Goal: Communication & Community: Answer question/provide support

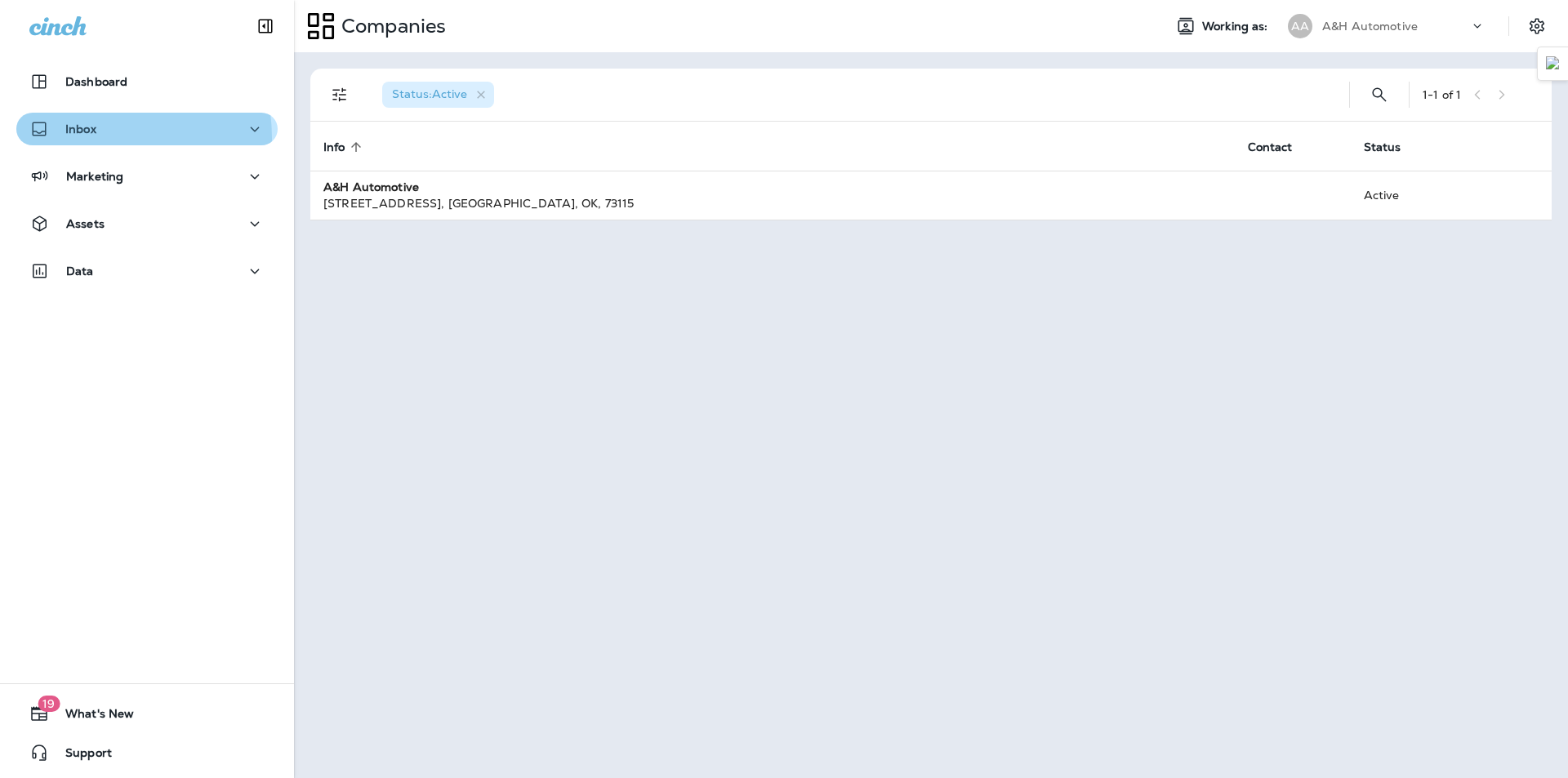
click at [89, 137] on div "Inbox" at bounding box center [63, 129] width 67 height 20
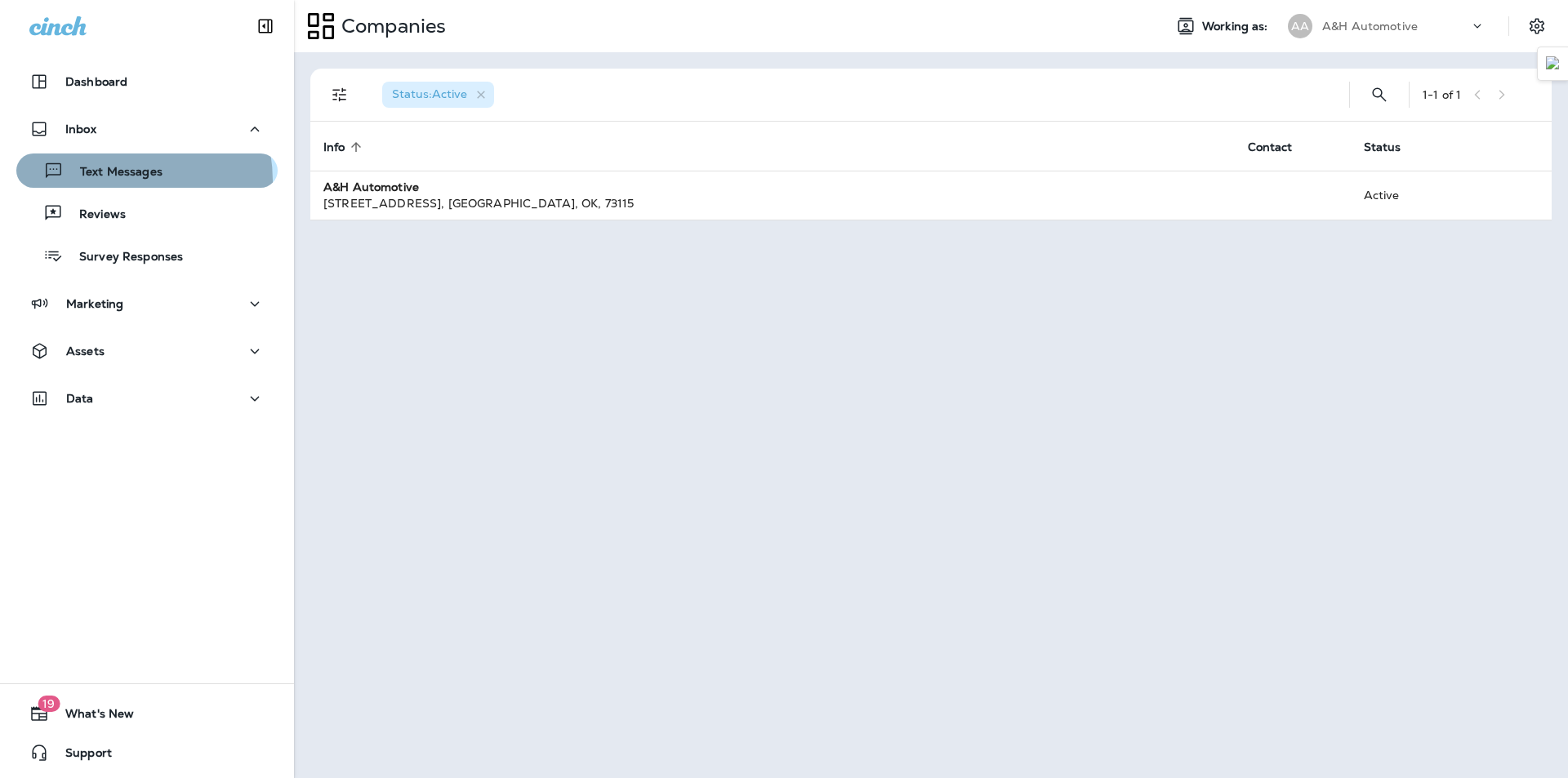
click at [104, 181] on div "Text Messages" at bounding box center [93, 171] width 140 height 25
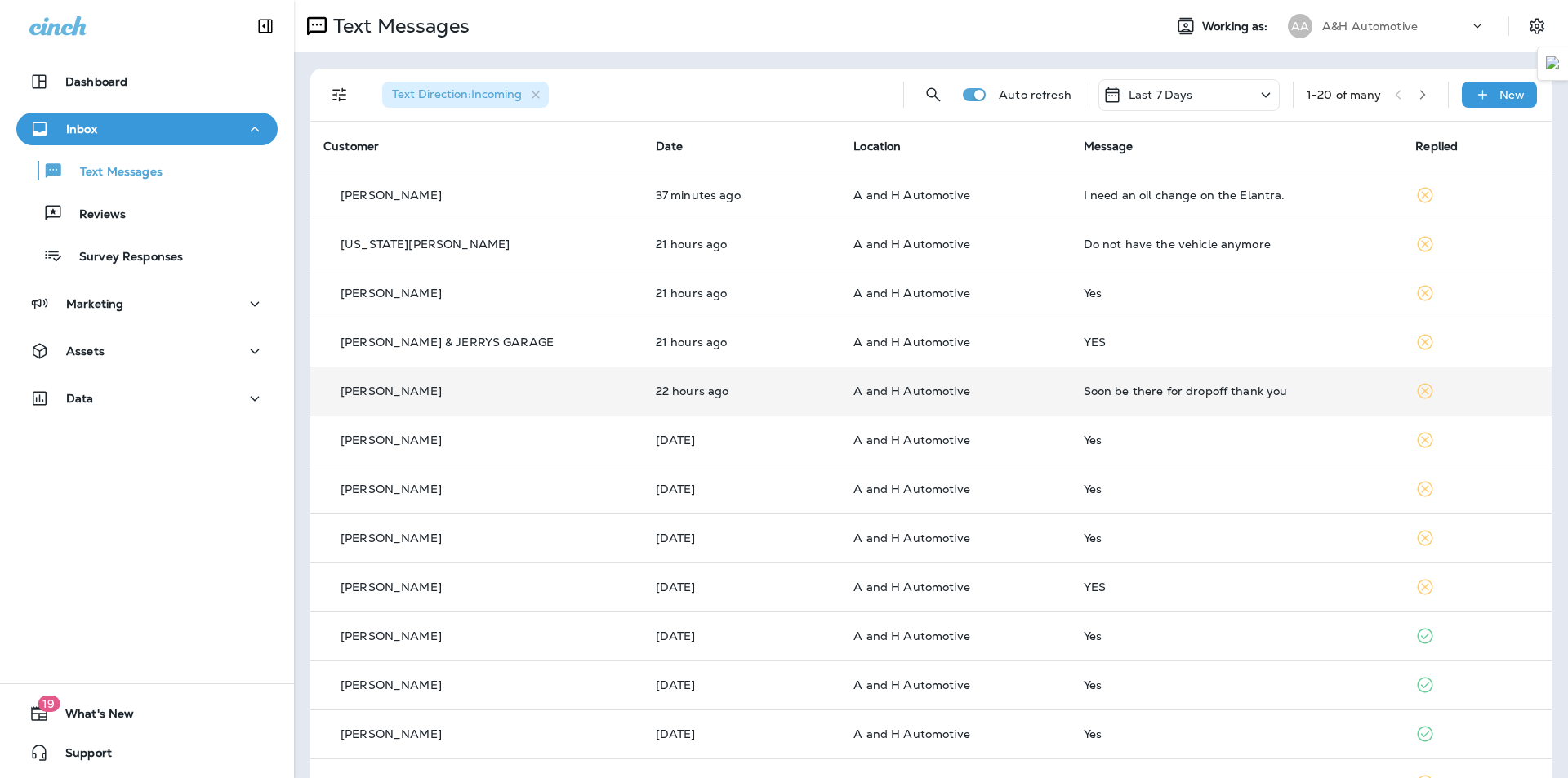
click at [1084, 391] on div "Soon be there for dropoff thank you" at bounding box center [1237, 390] width 306 height 13
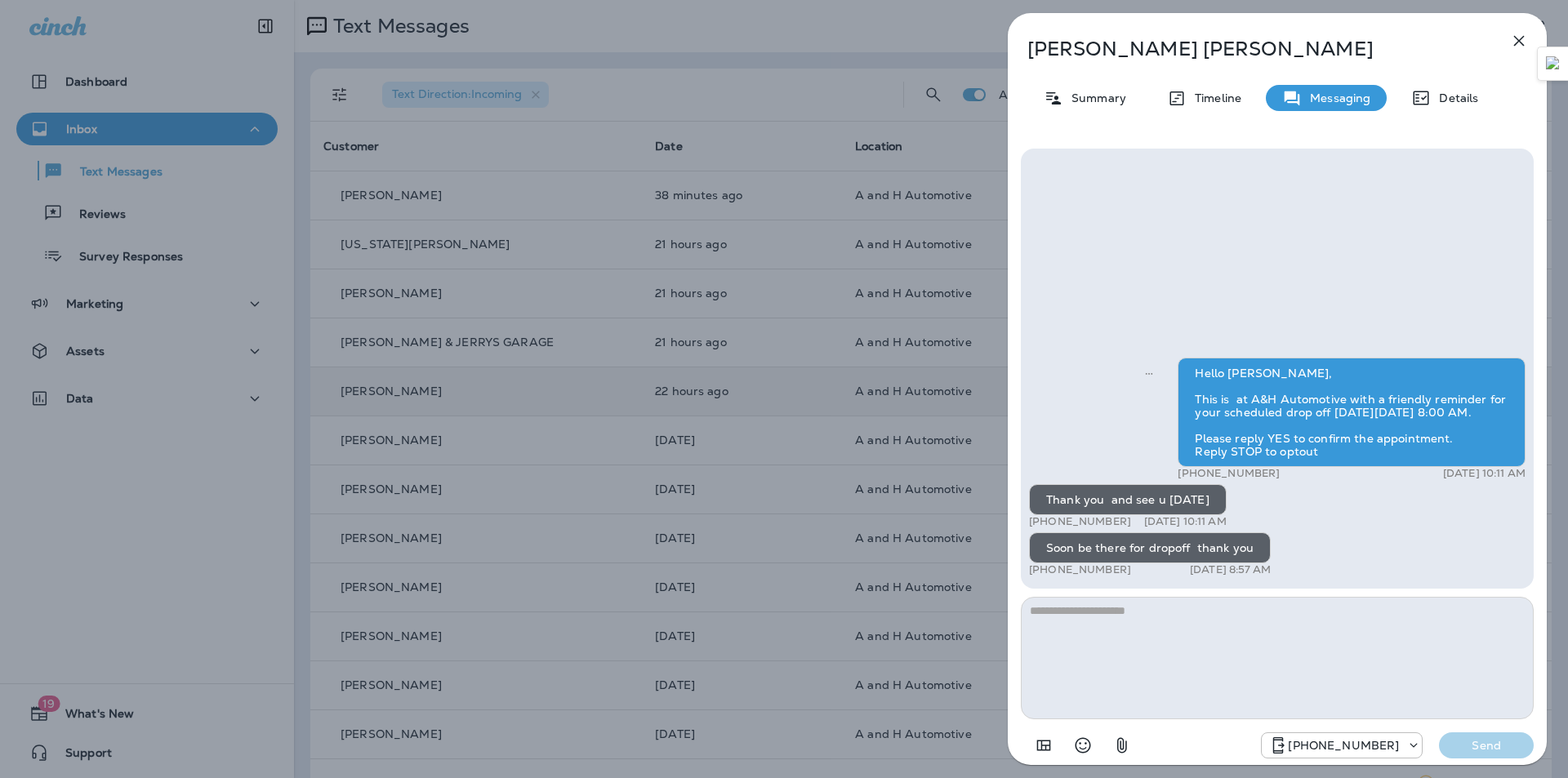
click at [1526, 42] on icon "button" at bounding box center [1518, 41] width 19 height 19
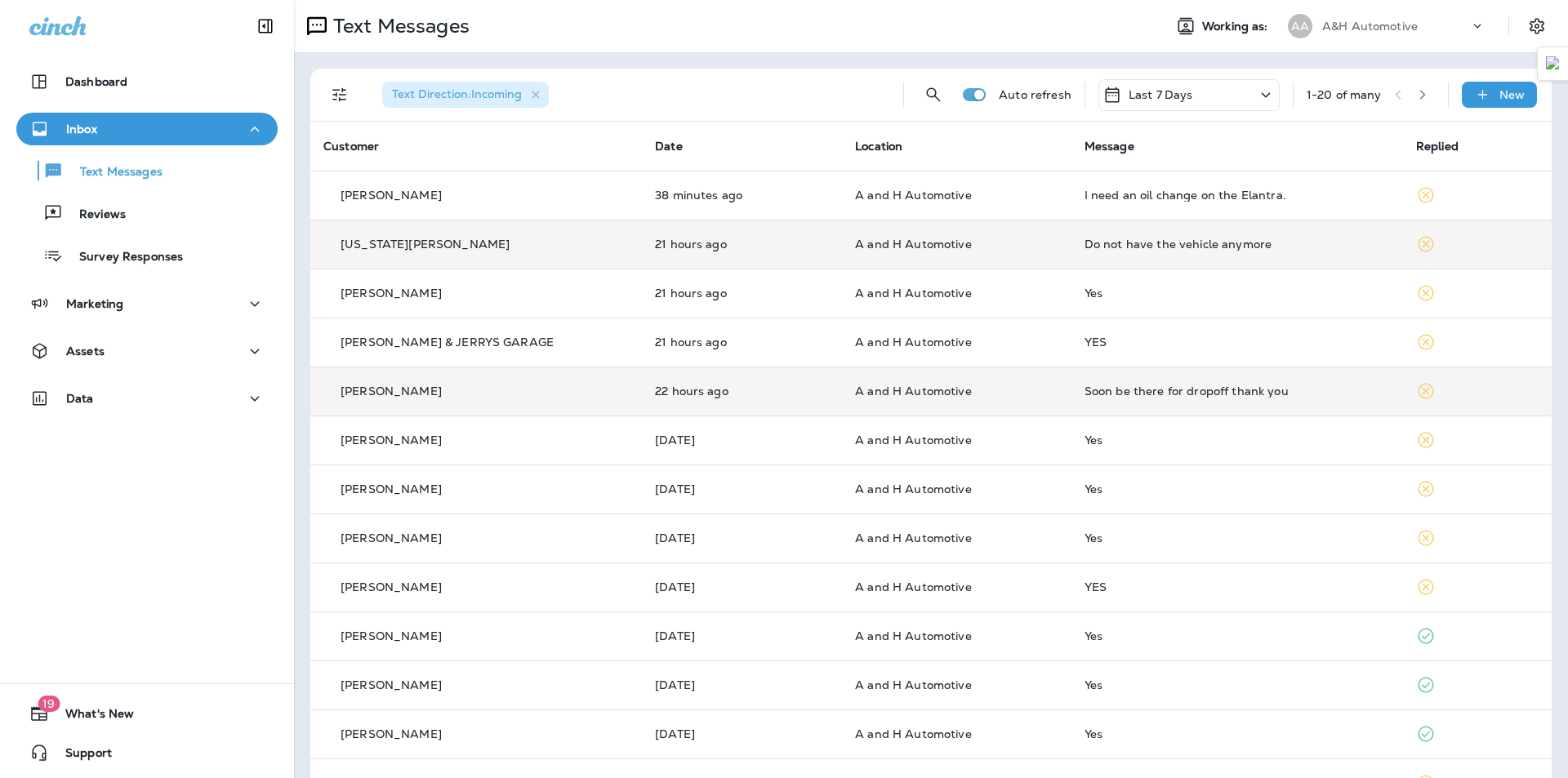
click at [956, 235] on td "A and H Automotive" at bounding box center [956, 243] width 229 height 49
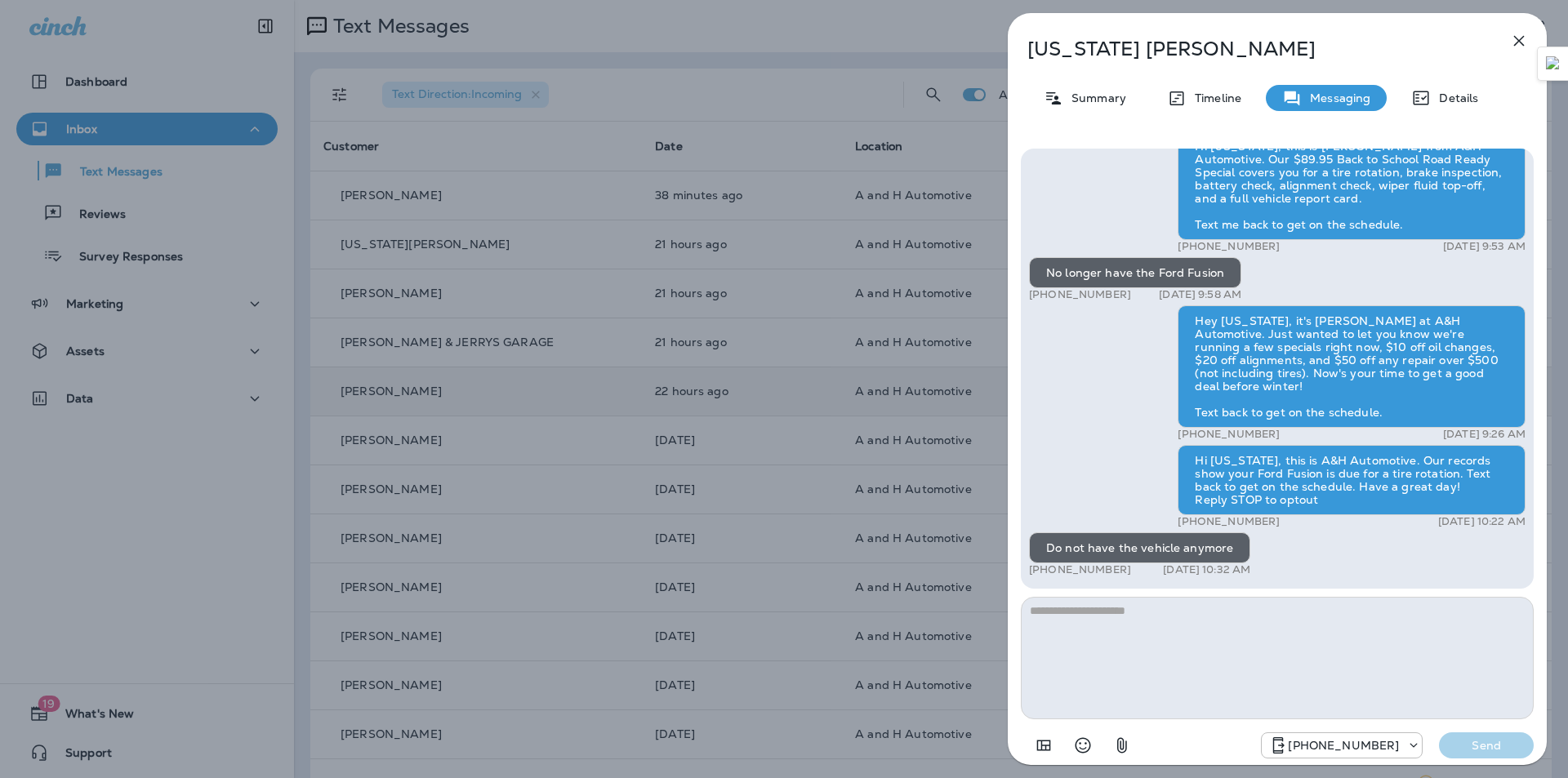
click at [1176, 651] on textarea at bounding box center [1277, 658] width 513 height 122
type textarea "**********"
click at [1493, 749] on p "Send" at bounding box center [1486, 745] width 68 height 15
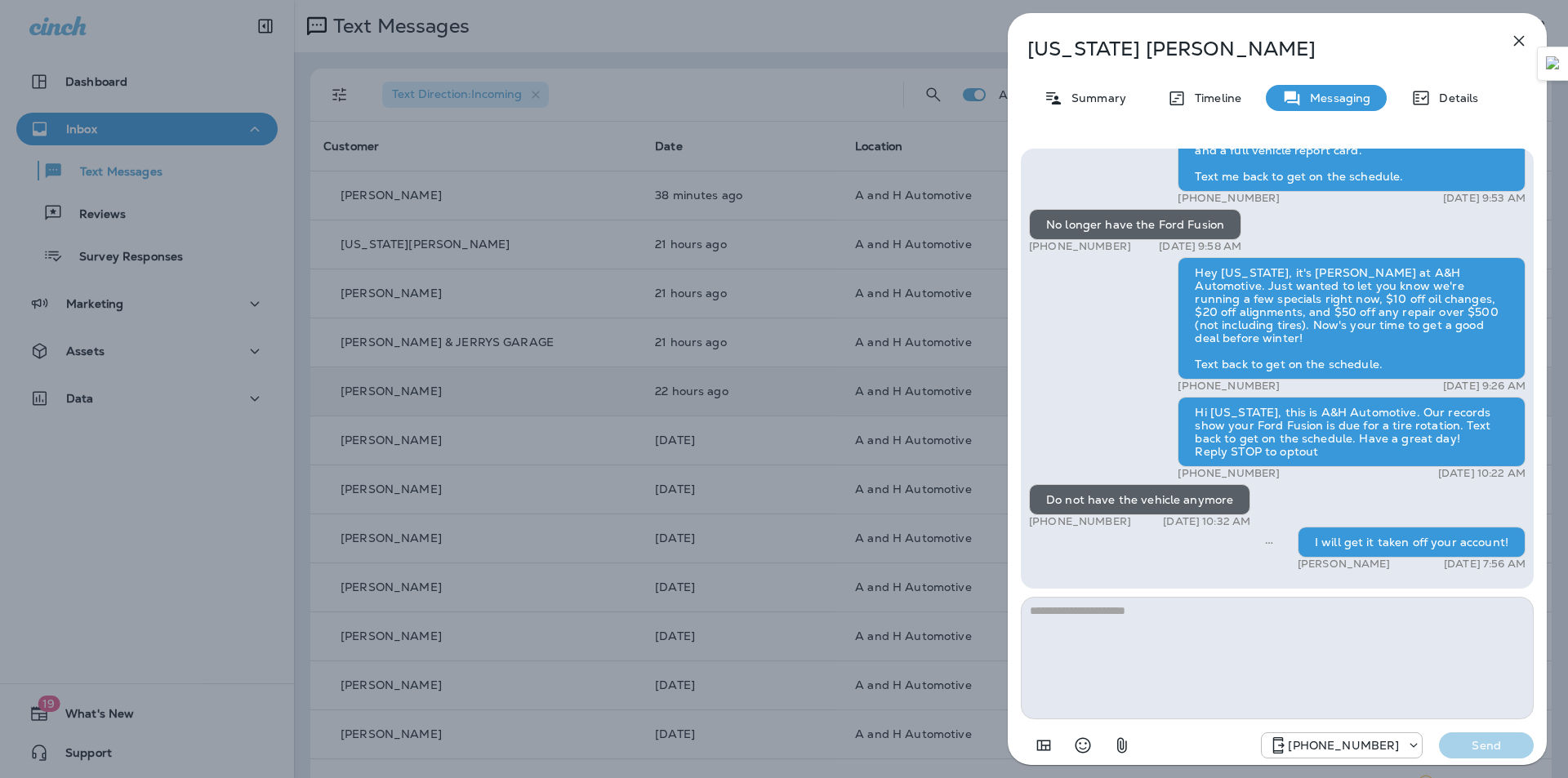
click at [1085, 55] on p "Virginia Singleton" at bounding box center [1250, 49] width 446 height 23
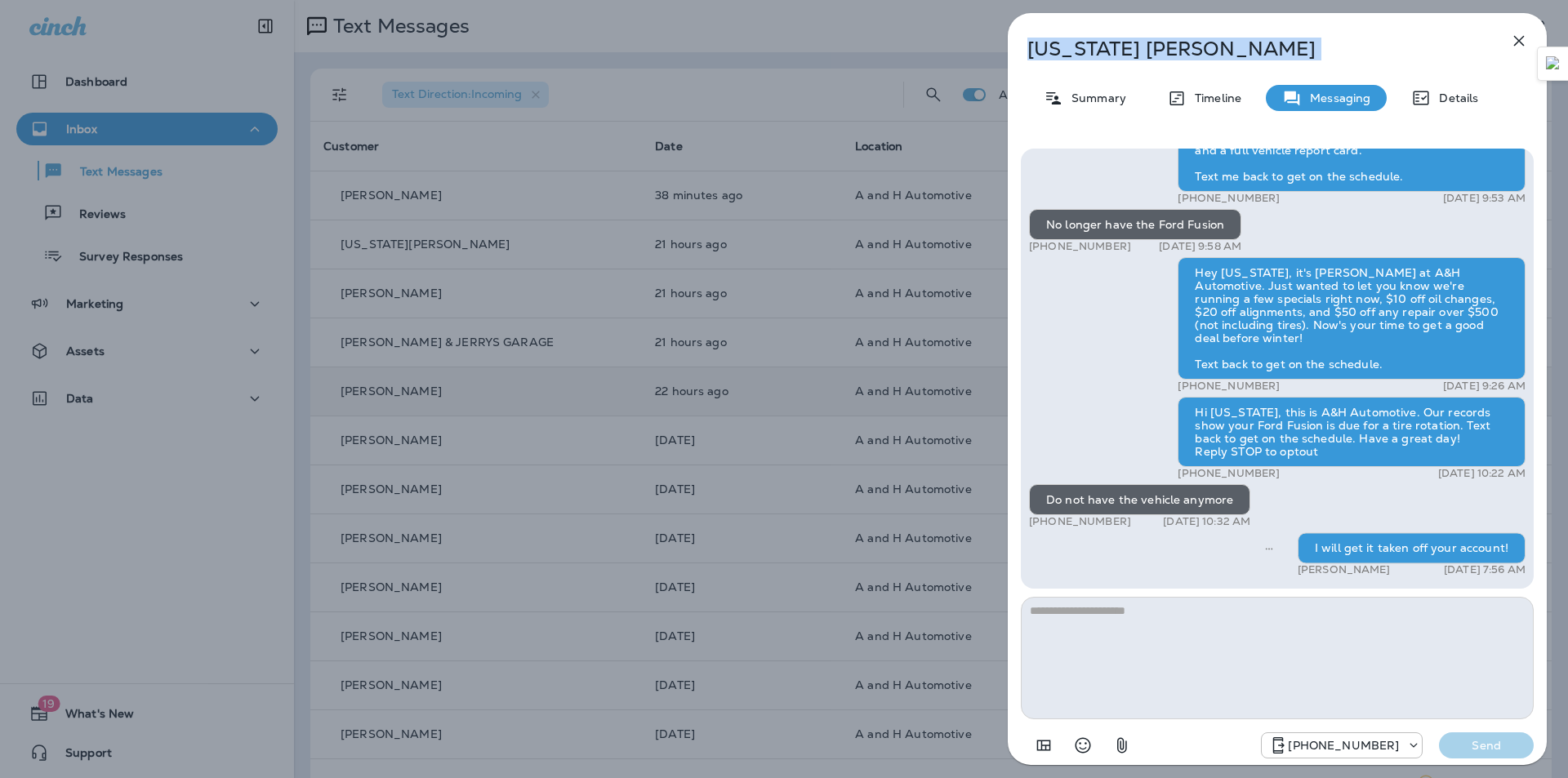
click at [1084, 55] on p "Virginia Singleton" at bounding box center [1250, 49] width 446 height 23
copy div "Virginia Singleton"
click at [1514, 39] on icon "button" at bounding box center [1518, 41] width 19 height 19
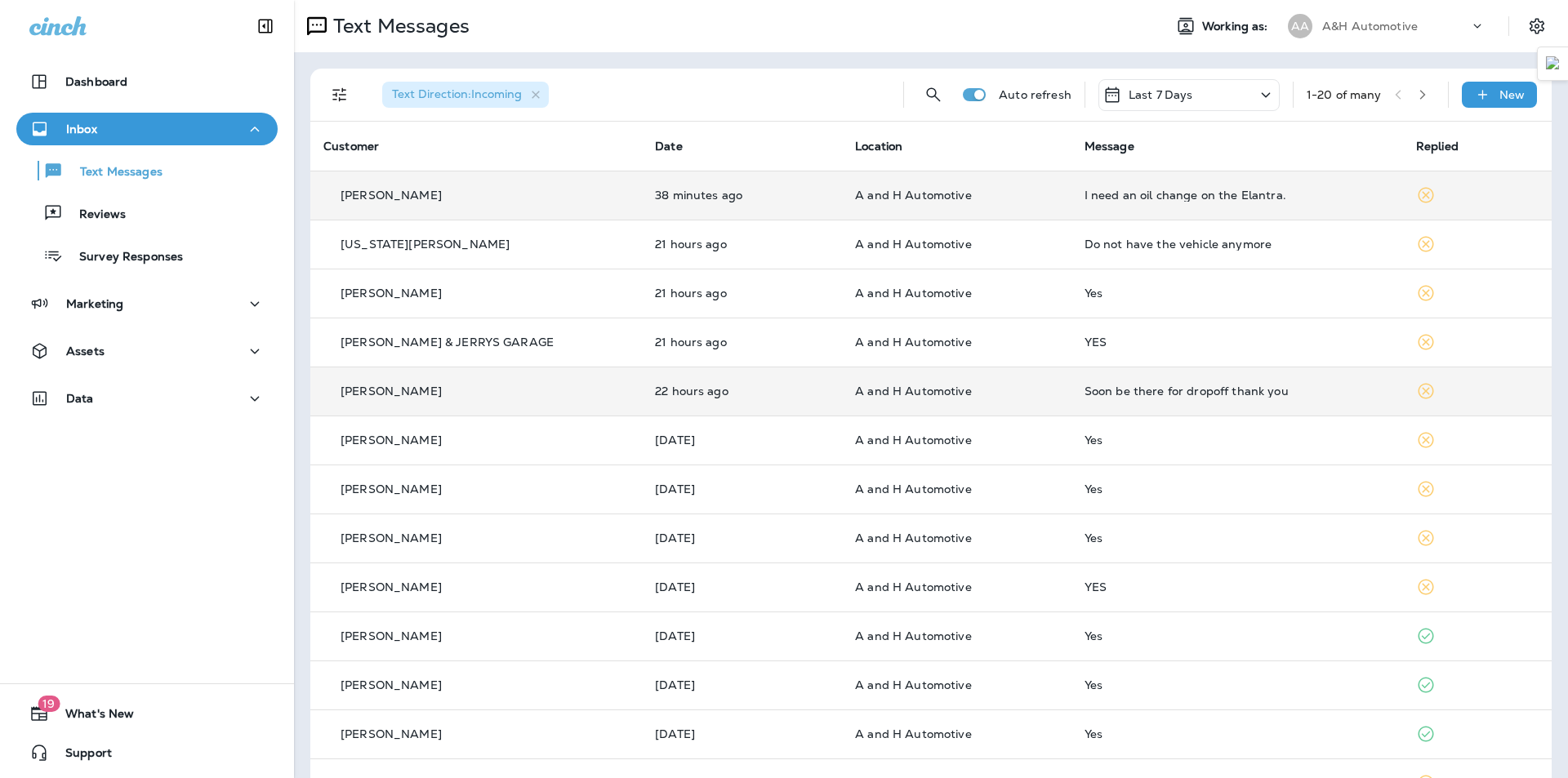
click at [963, 189] on p "A and H Automotive" at bounding box center [957, 195] width 204 height 13
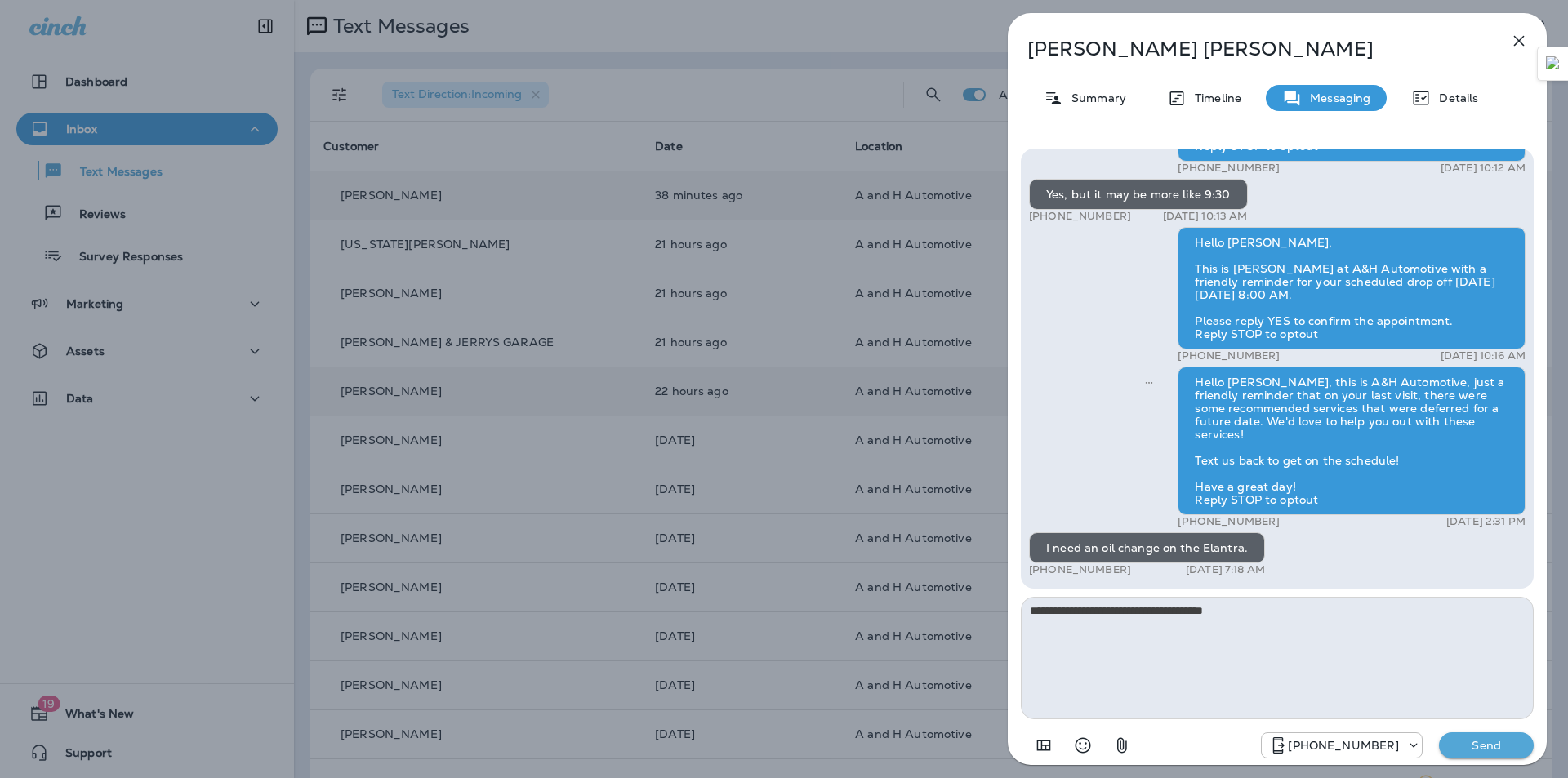
type textarea "**********"
click at [1480, 751] on p "Send" at bounding box center [1486, 745] width 68 height 15
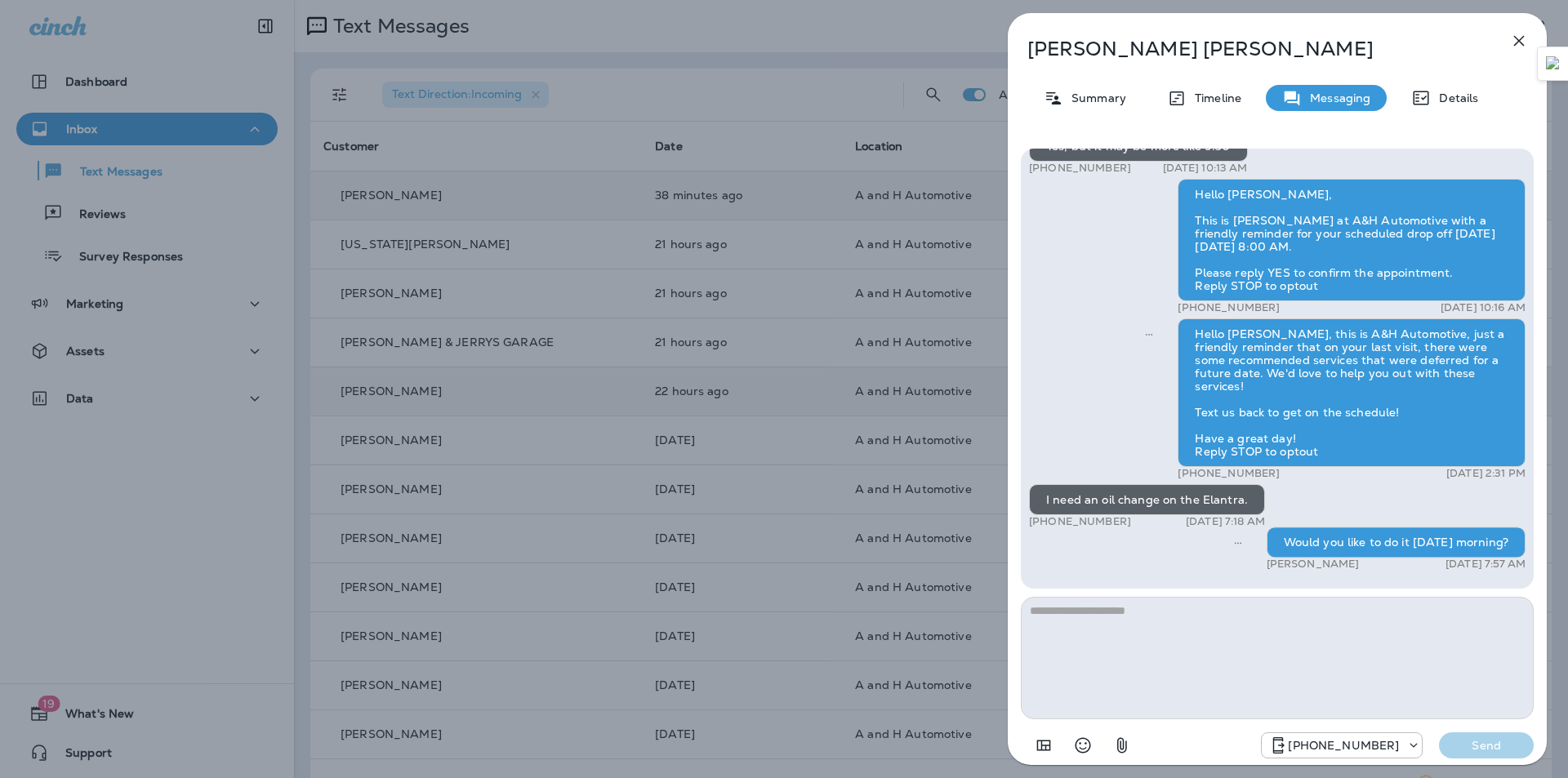
click at [1518, 44] on icon "button" at bounding box center [1518, 41] width 19 height 19
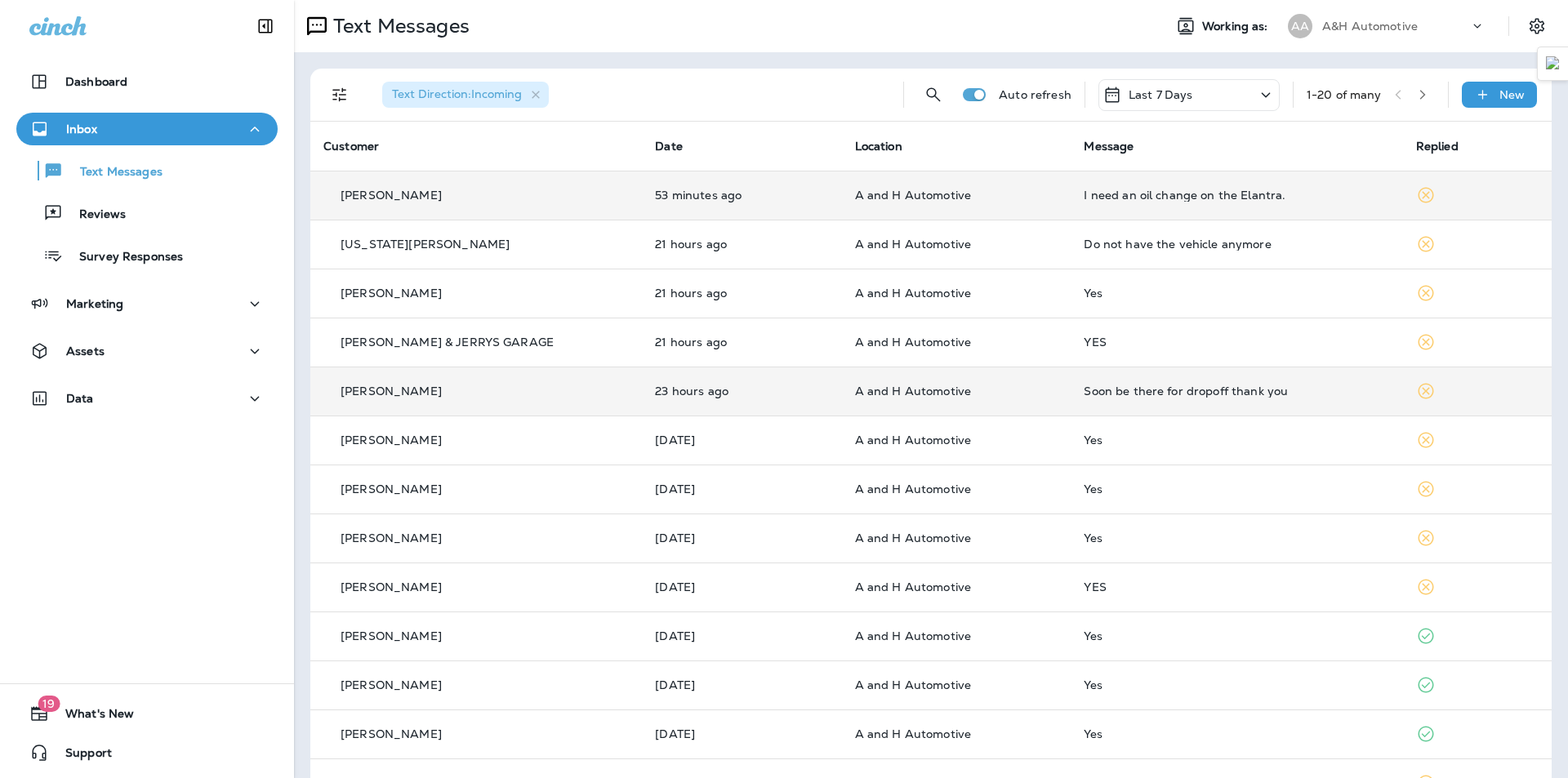
click at [1170, 193] on div "I need an oil change on the Elantra." at bounding box center [1236, 195] width 305 height 13
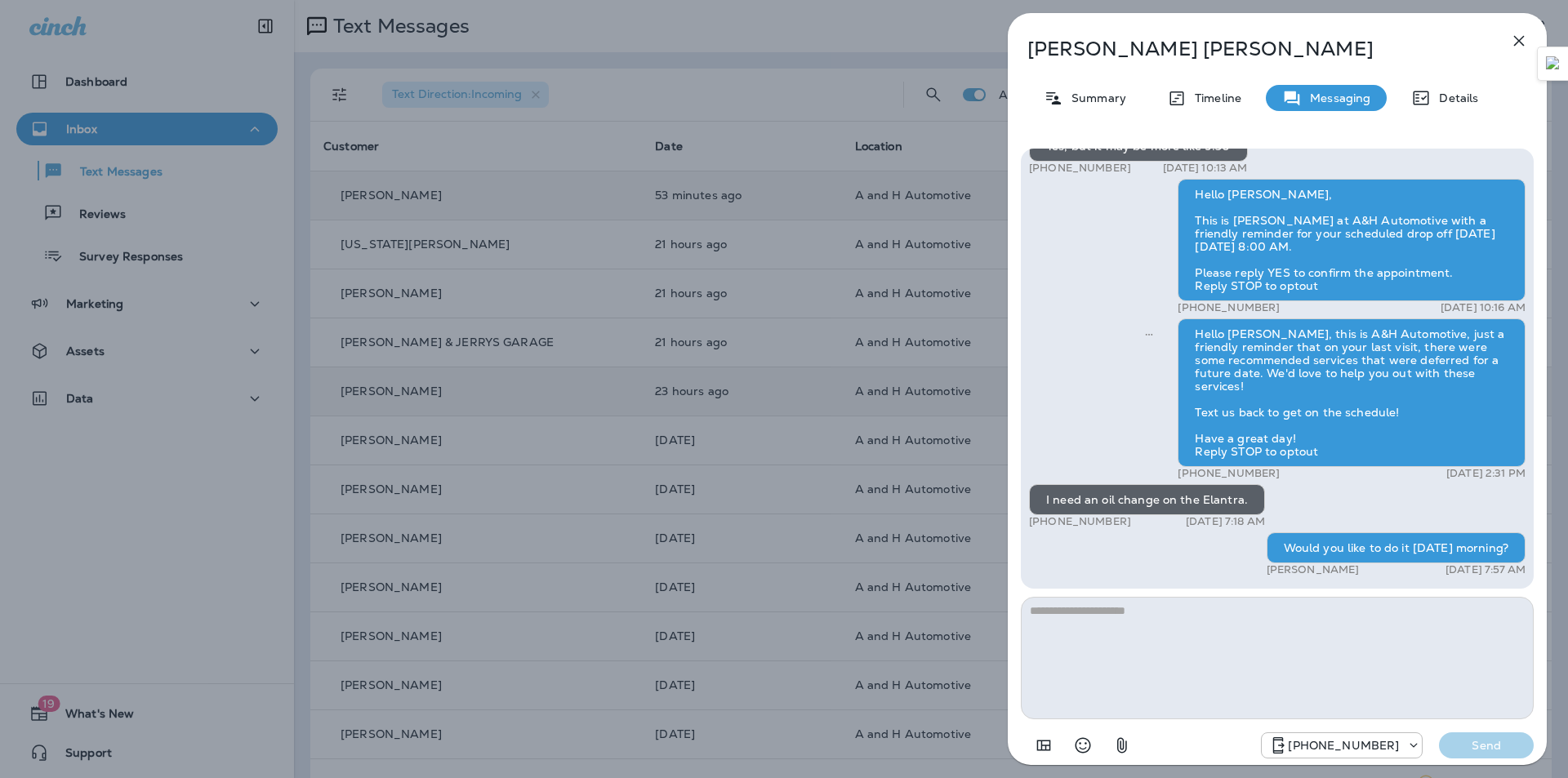
click at [1518, 47] on icon "button" at bounding box center [1518, 41] width 19 height 19
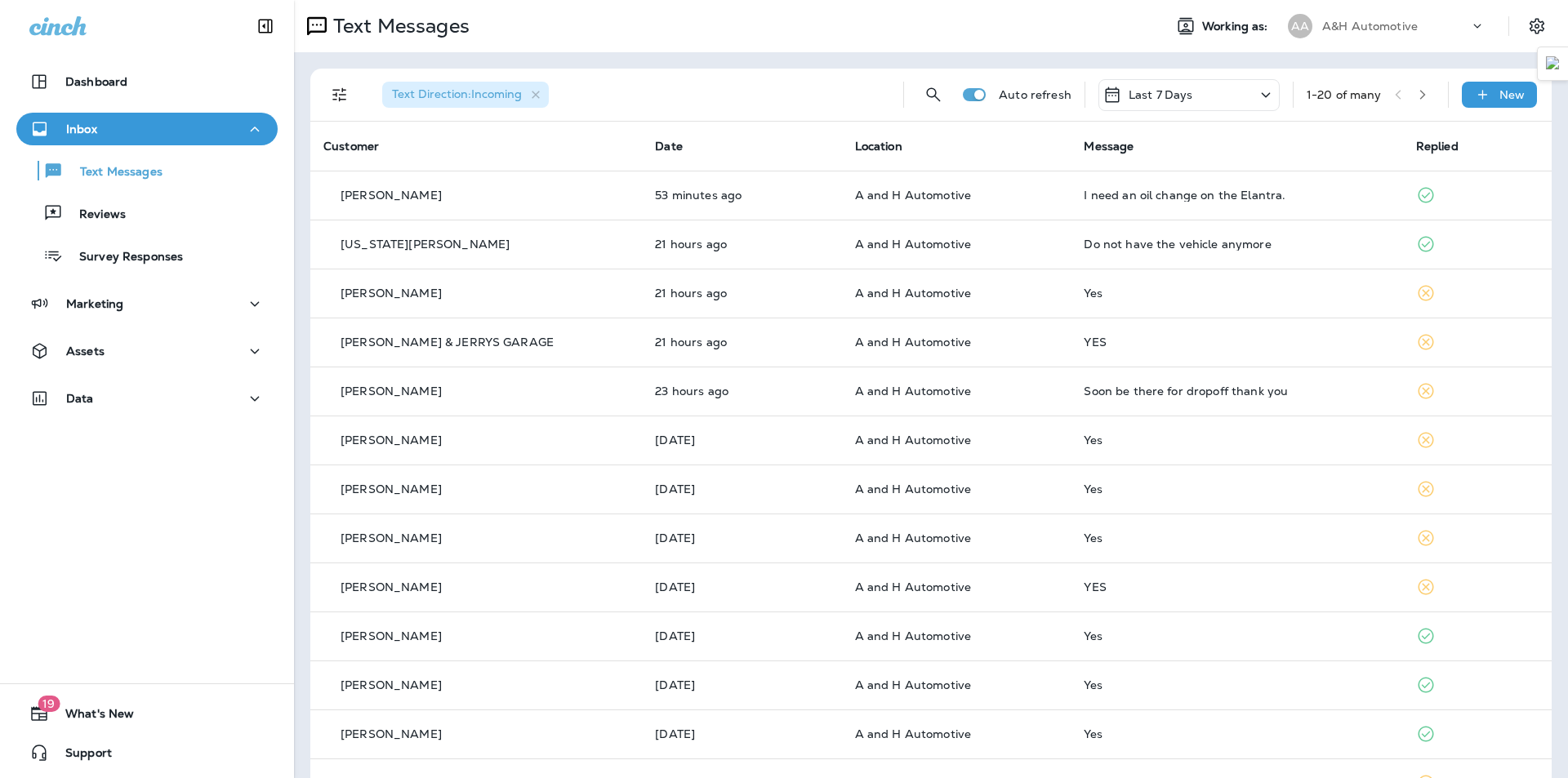
click at [577, 46] on div "Text Messages Working as: AA A&H Automotive" at bounding box center [931, 26] width 1274 height 52
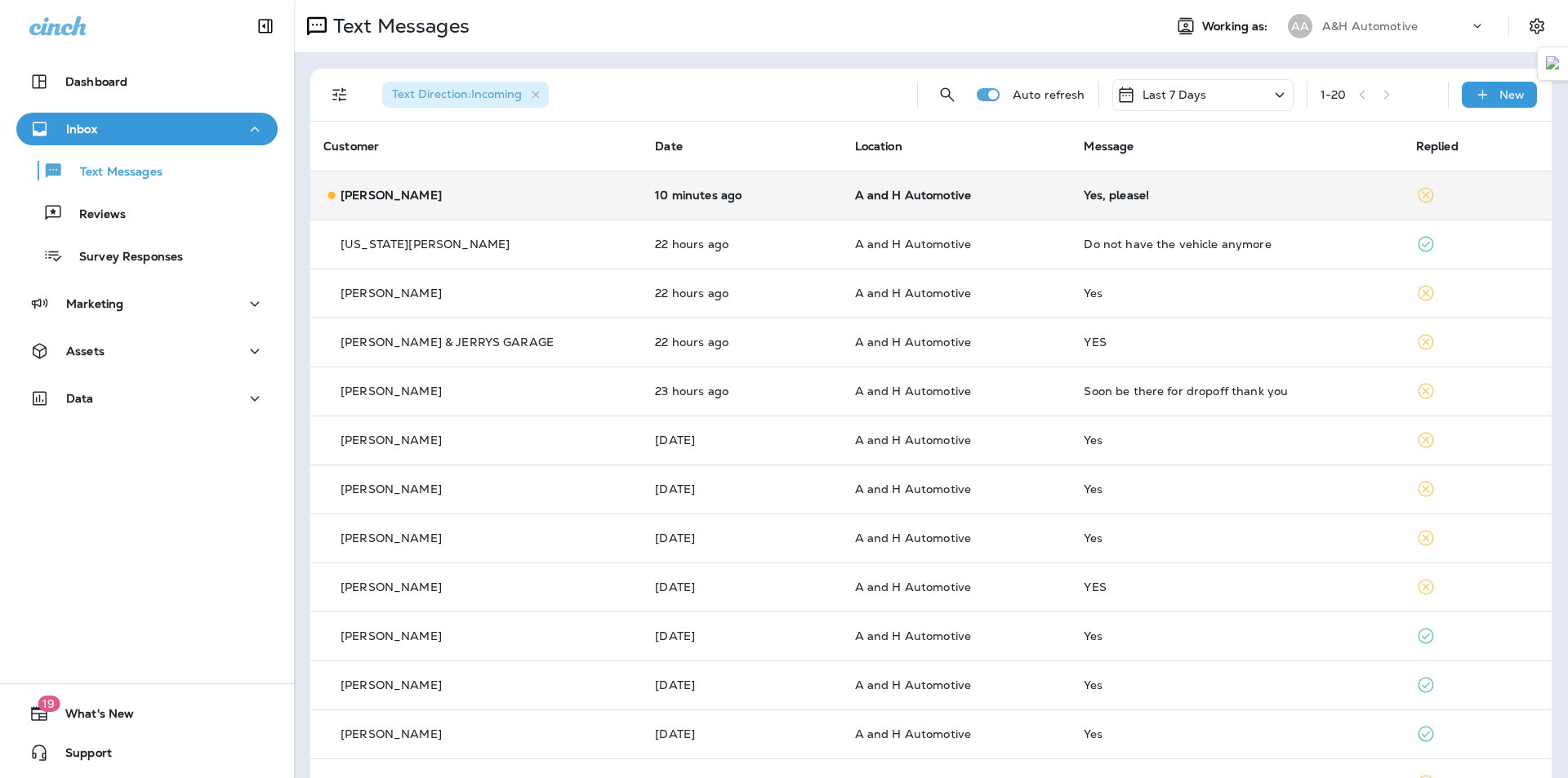
click at [919, 184] on td "A and H Automotive" at bounding box center [956, 195] width 229 height 49
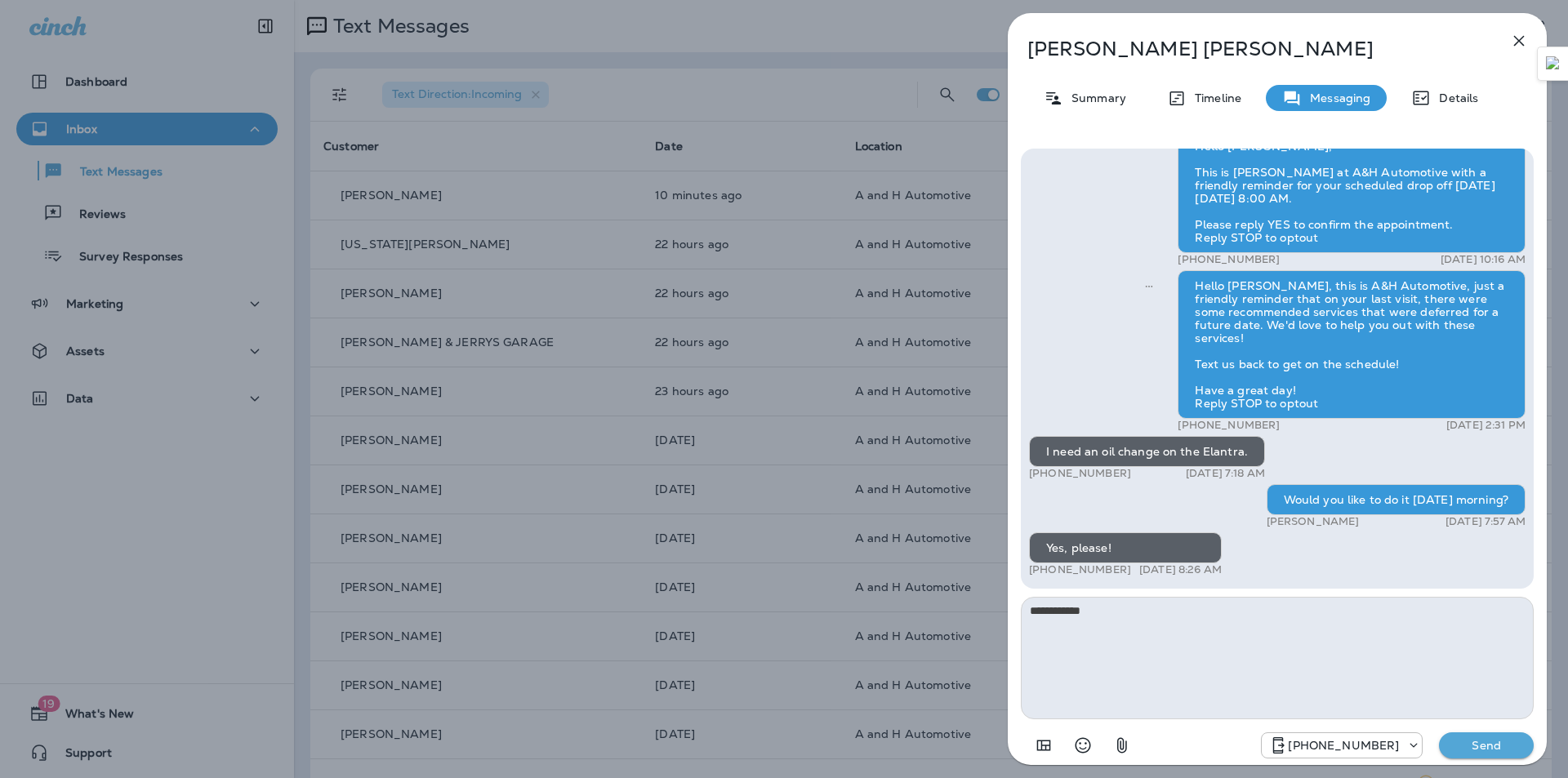
type textarea "**********"
click at [1463, 745] on p "Send" at bounding box center [1486, 745] width 68 height 15
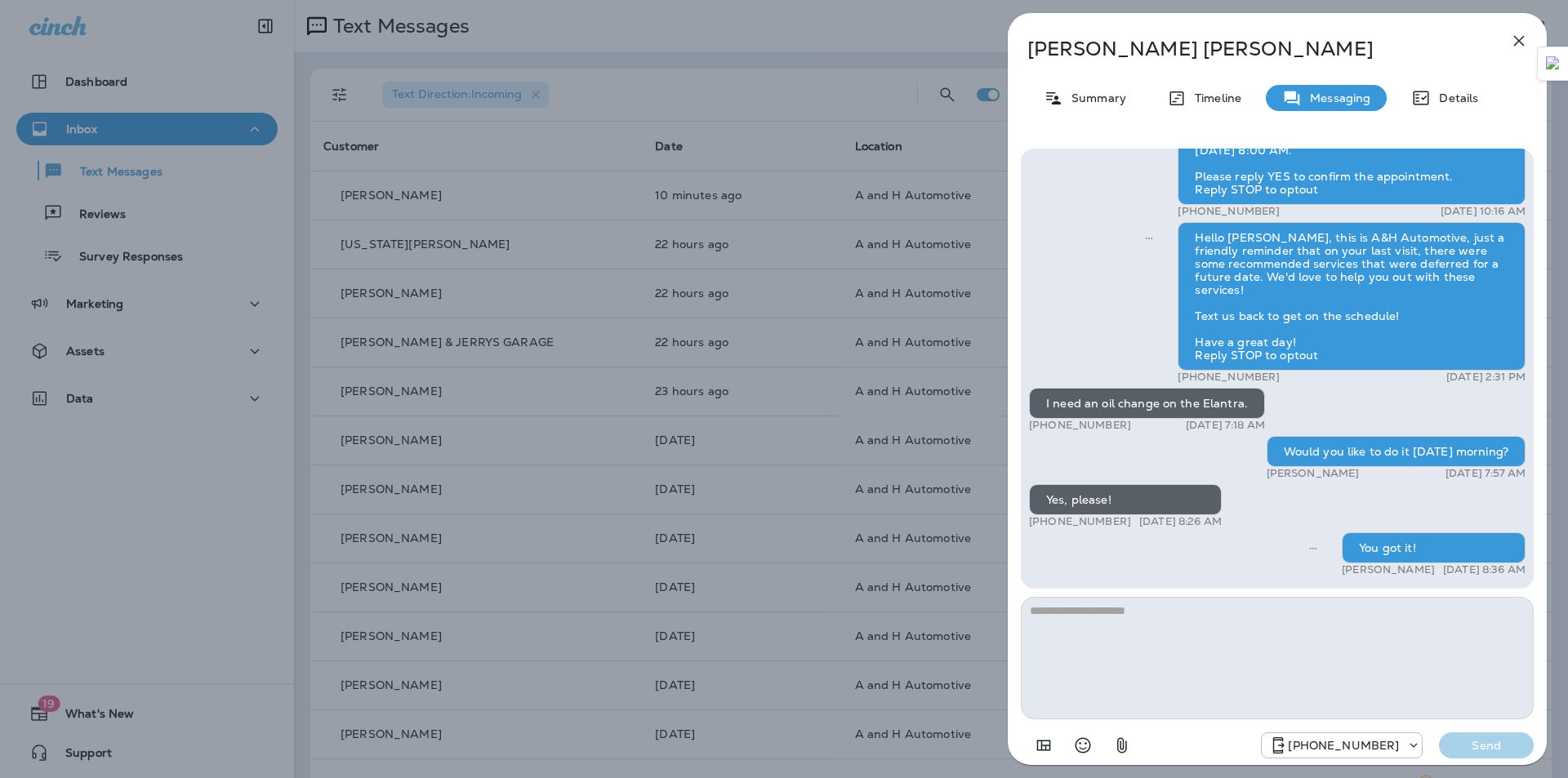
click at [1096, 61] on div "[PERSON_NAME] Summary Timeline Messaging Details Hello [PERSON_NAME], Hope all …" at bounding box center [1277, 394] width 539 height 761
copy div "[PERSON_NAME]"
click at [1525, 40] on icon "button" at bounding box center [1518, 41] width 19 height 19
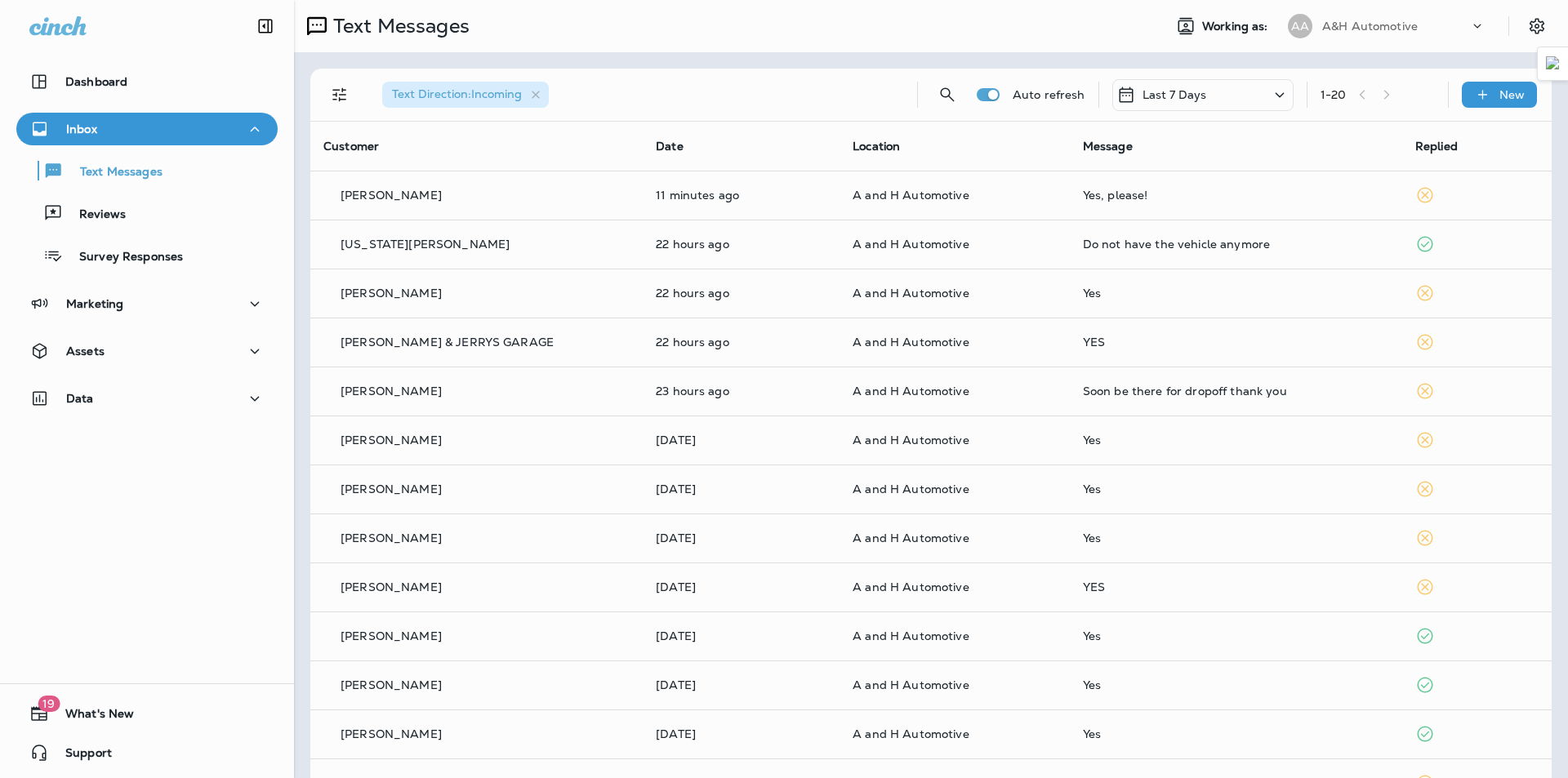
click at [820, 50] on div at bounding box center [866, 389] width 1568 height 778
